Goal: Navigation & Orientation: Find specific page/section

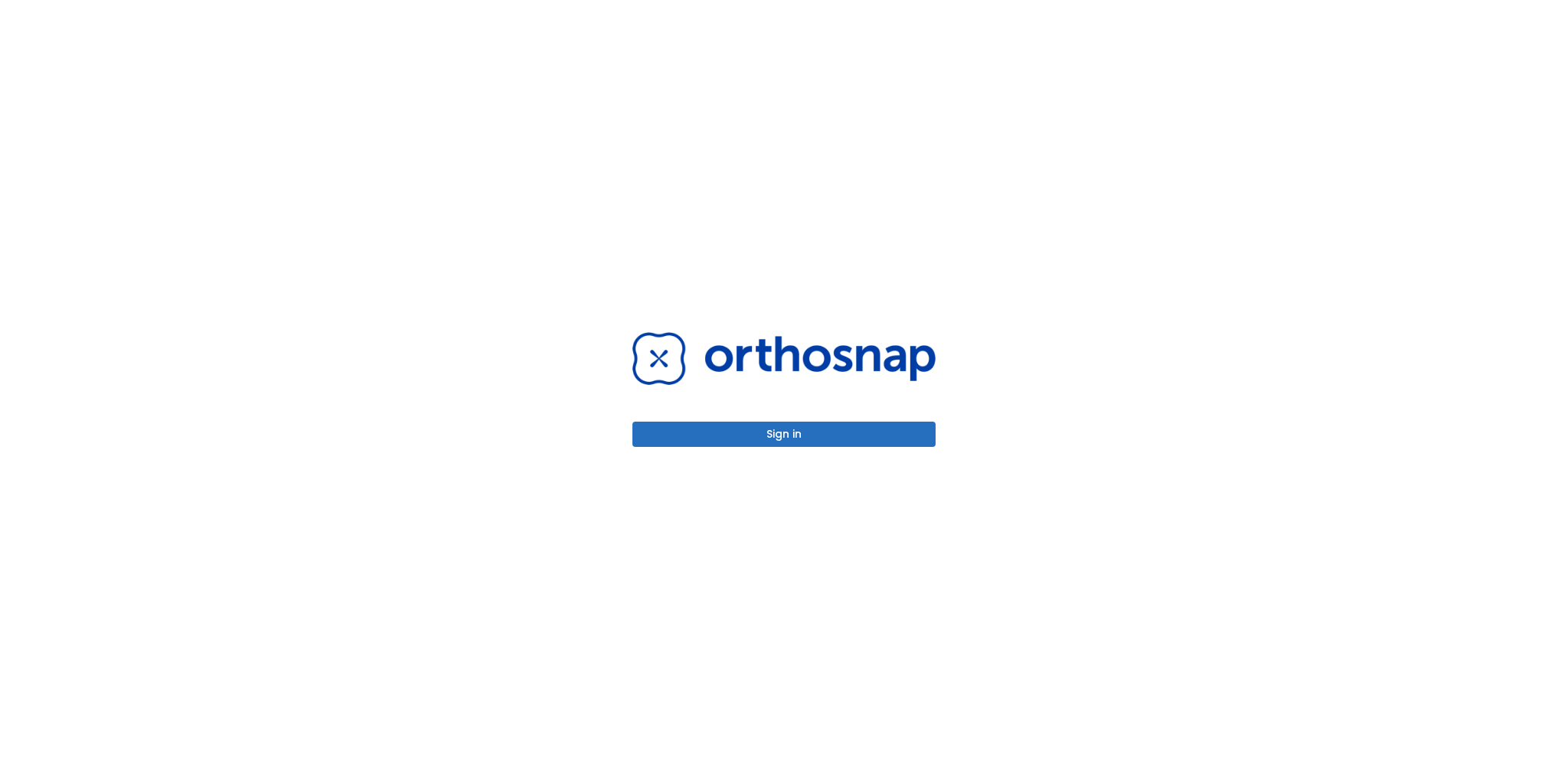
click at [790, 439] on button "Sign in" at bounding box center [784, 434] width 303 height 25
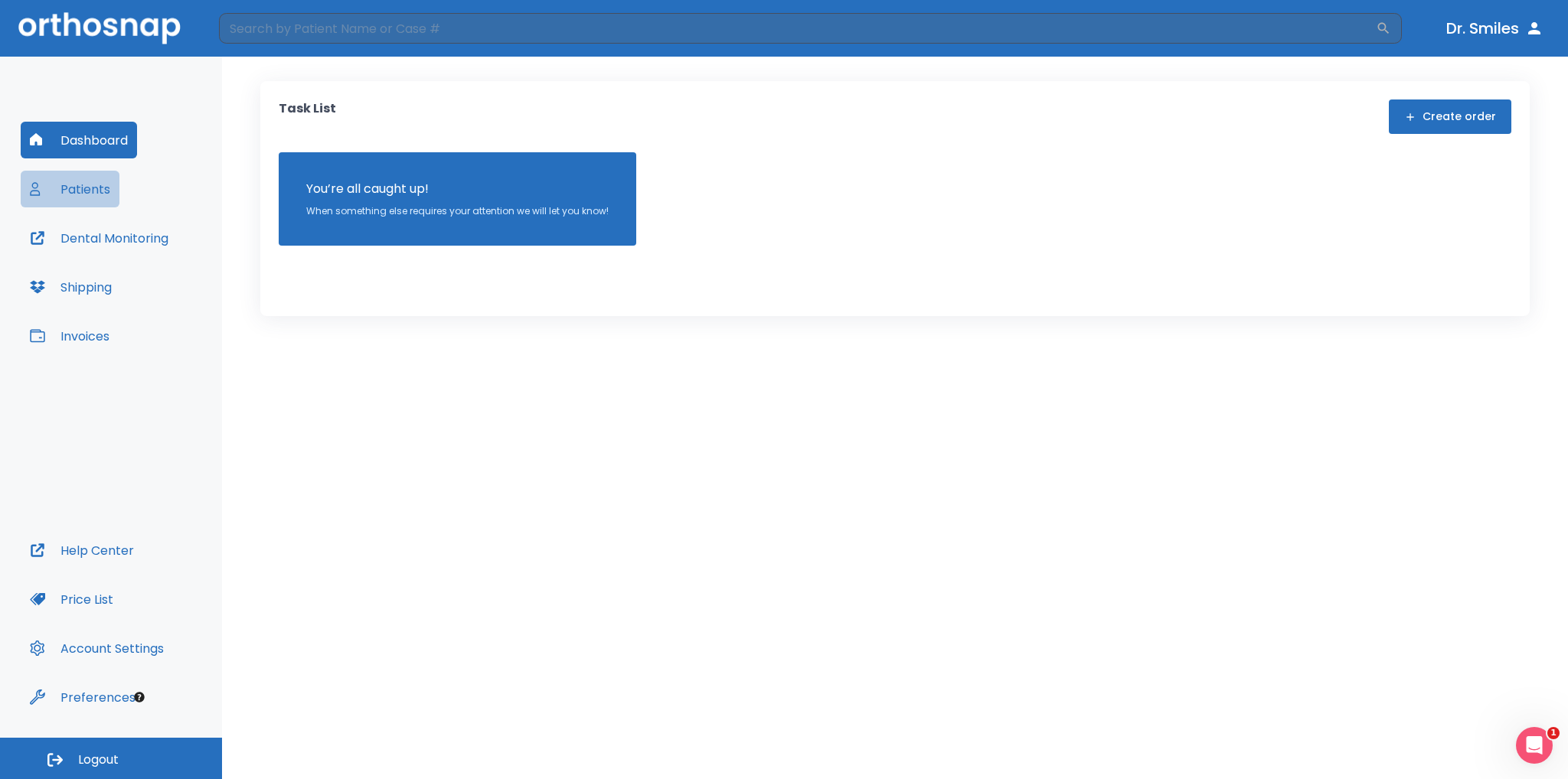
click at [110, 176] on button "Patients" at bounding box center [70, 189] width 99 height 37
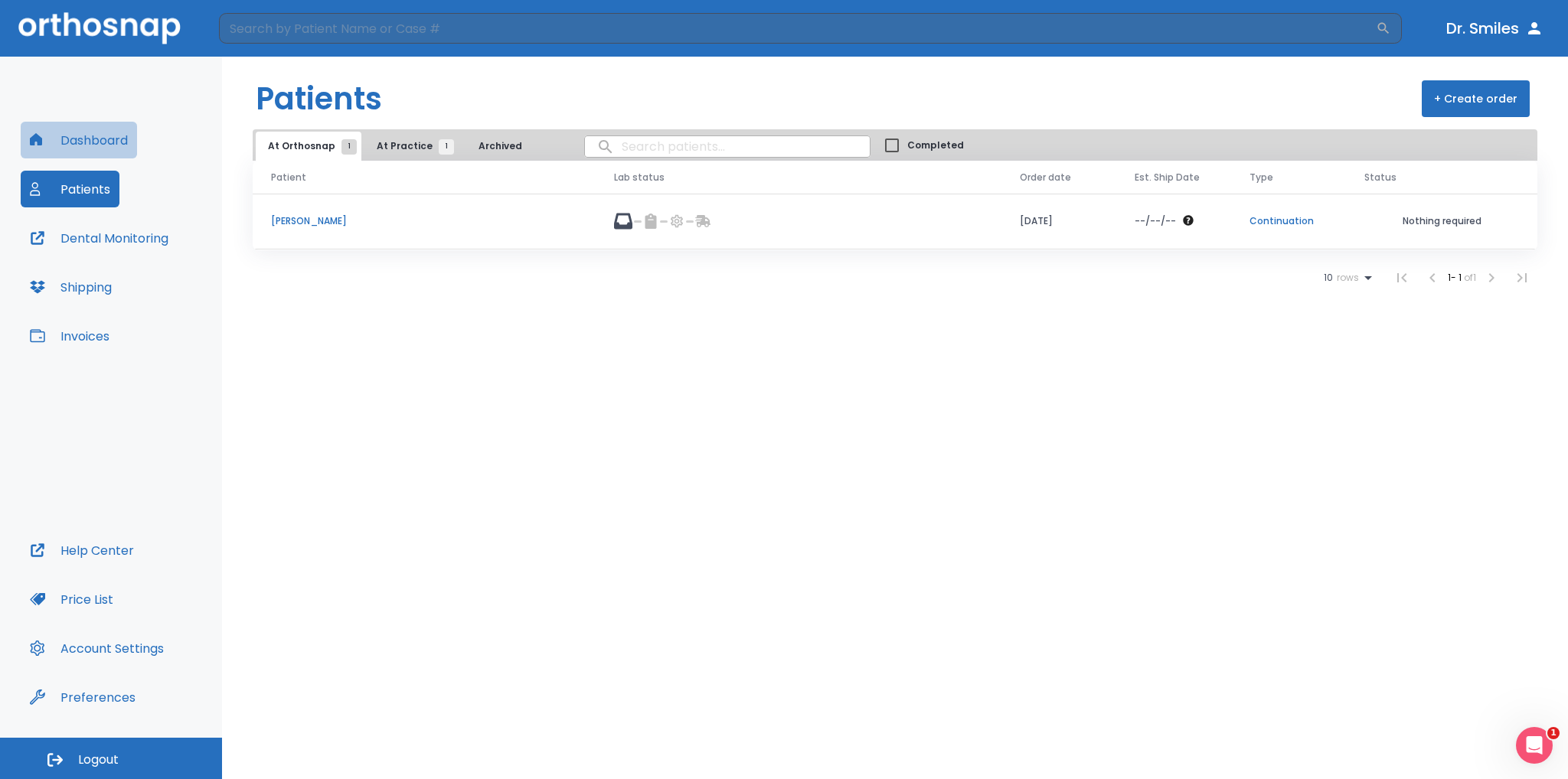
click at [97, 130] on button "Dashboard" at bounding box center [79, 140] width 117 height 37
